Goal: Task Accomplishment & Management: Manage account settings

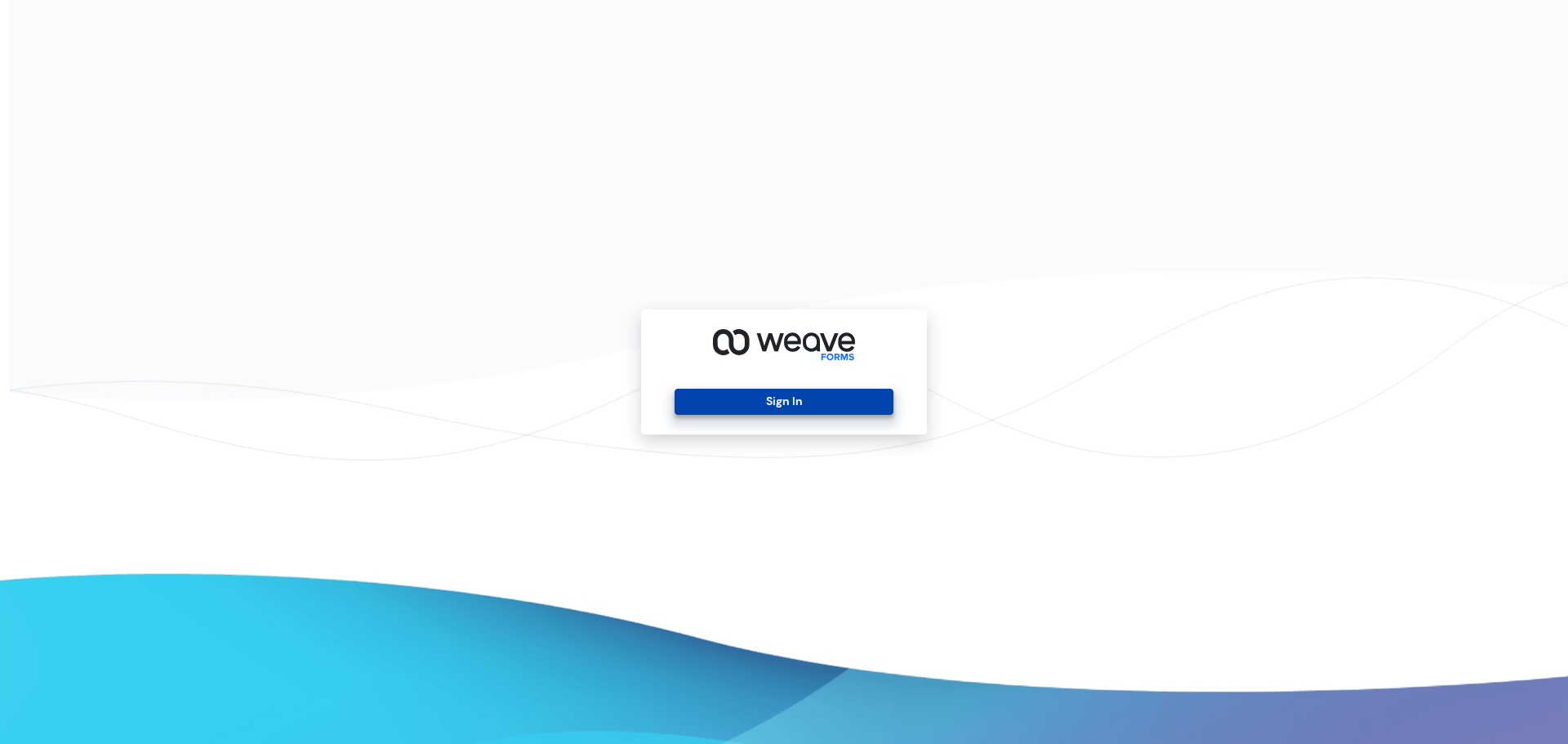
click at [706, 412] on button "Sign In" at bounding box center [784, 402] width 218 height 26
